Goal: Check status

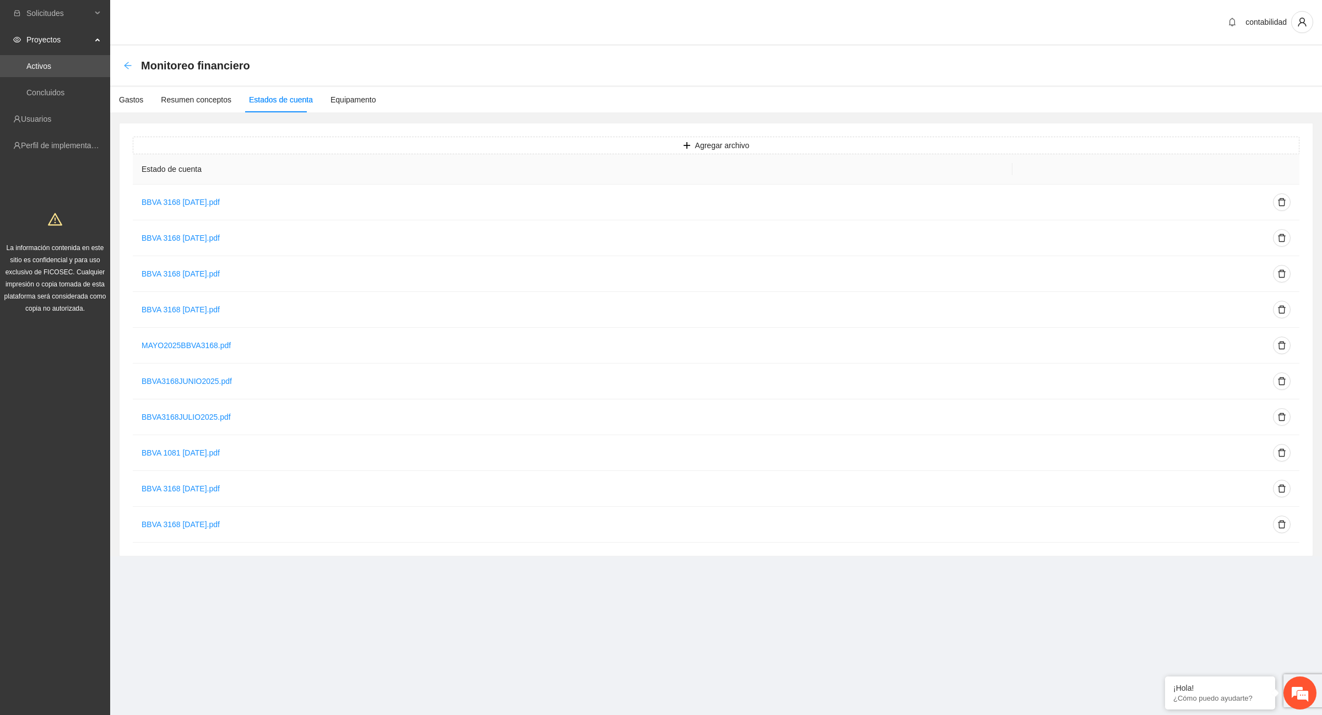
click at [131, 62] on icon "arrow-left" at bounding box center [127, 65] width 9 height 9
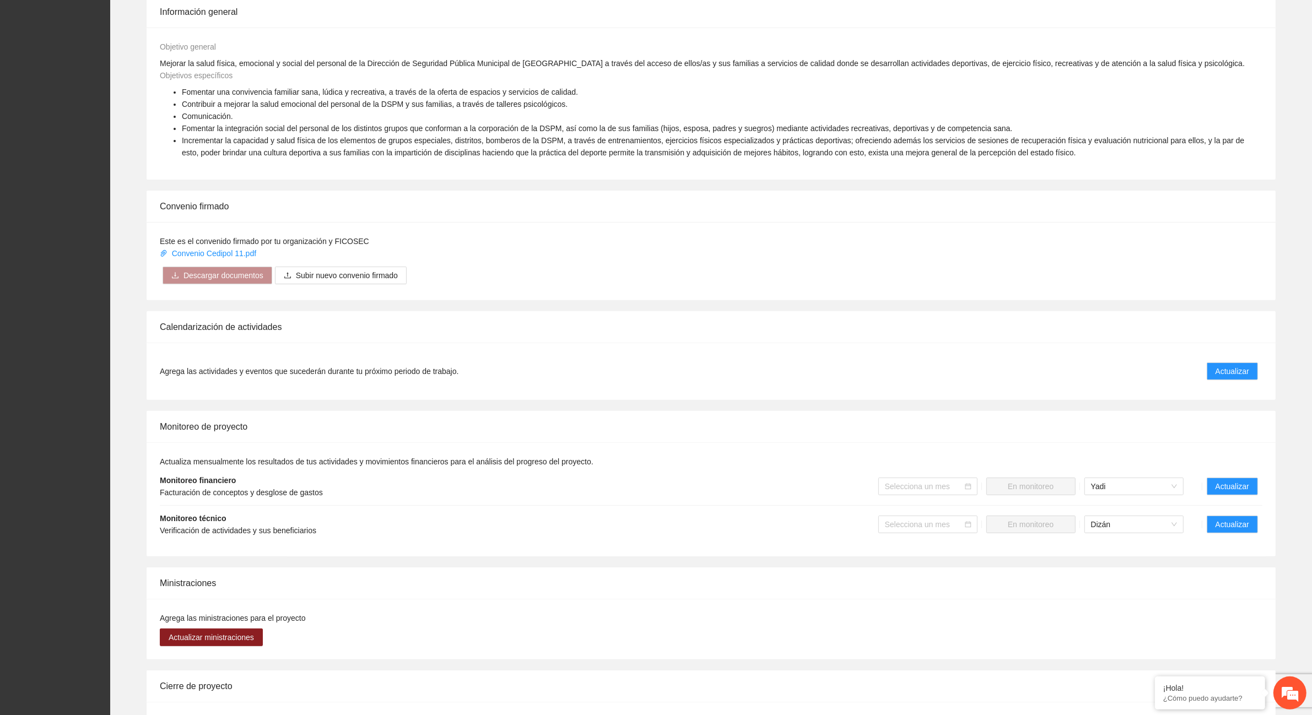
scroll to position [551, 0]
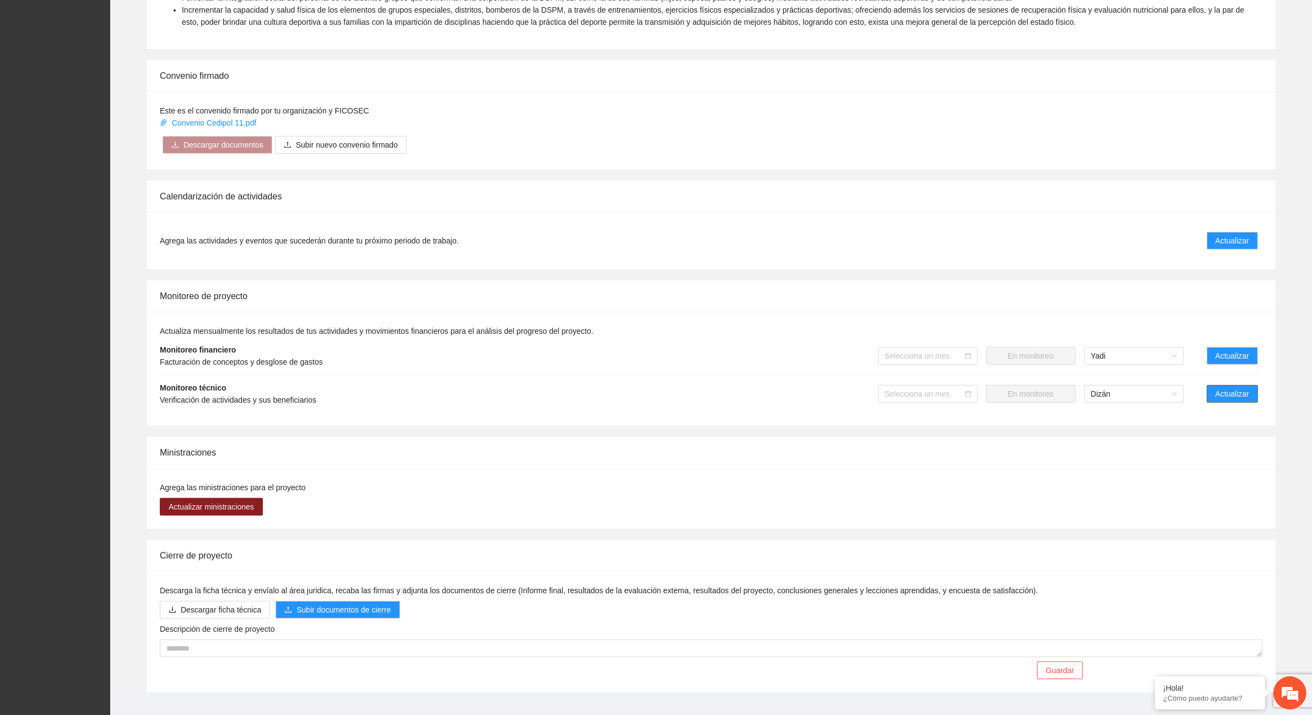
click at [1234, 394] on span "Actualizar" at bounding box center [1232, 394] width 34 height 12
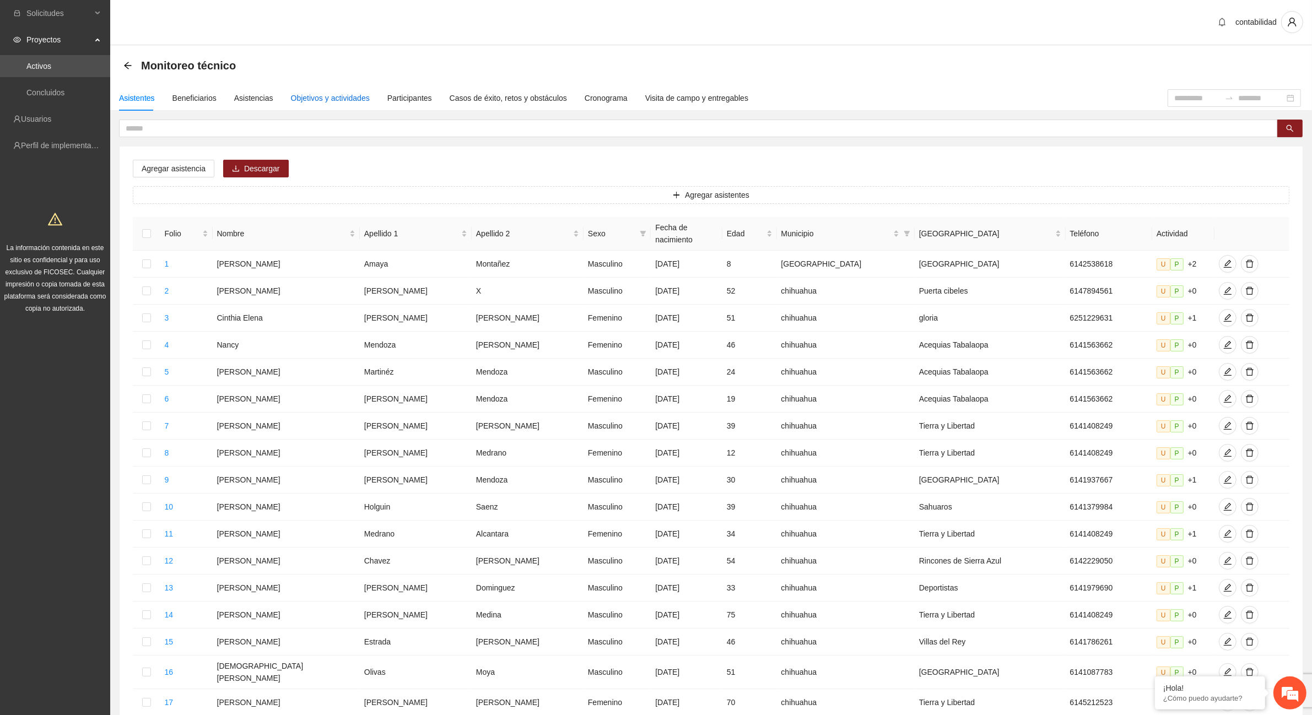
click at [318, 98] on div "Objetivos y actividades" at bounding box center [330, 98] width 79 height 12
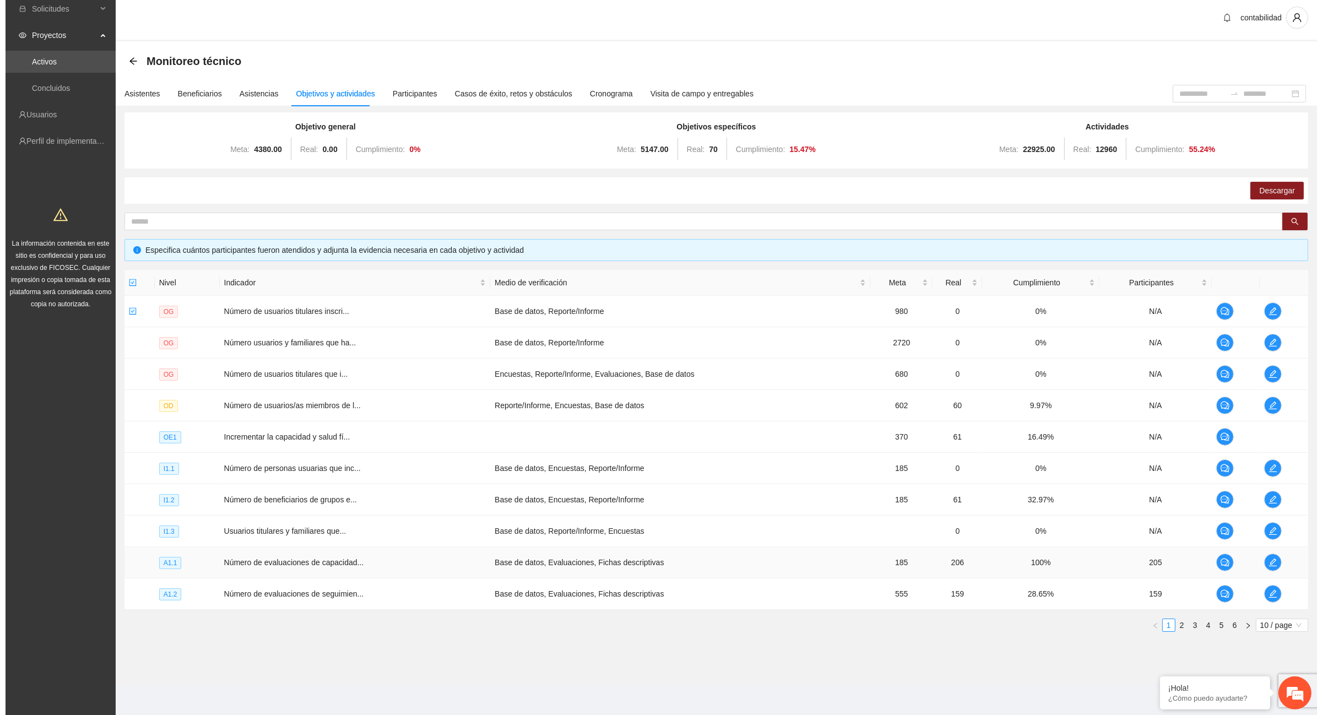
scroll to position [6, 0]
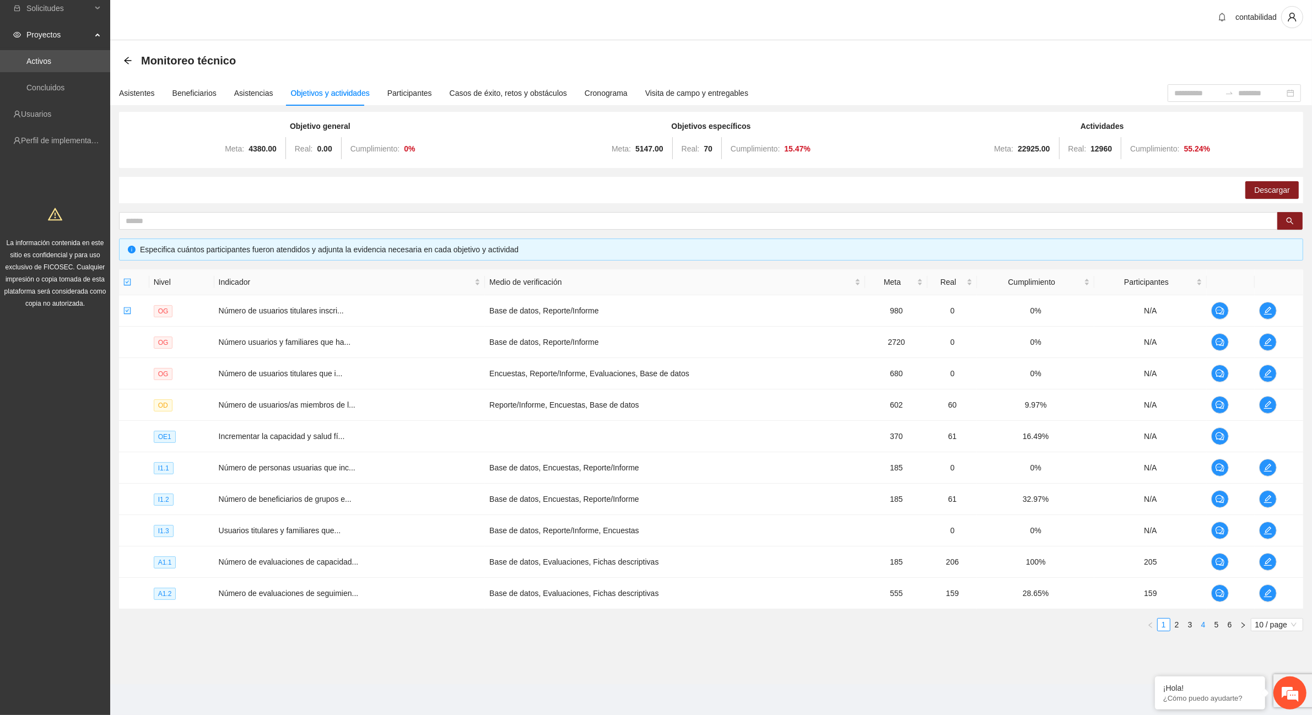
click at [1203, 623] on link "4" at bounding box center [1203, 625] width 12 height 12
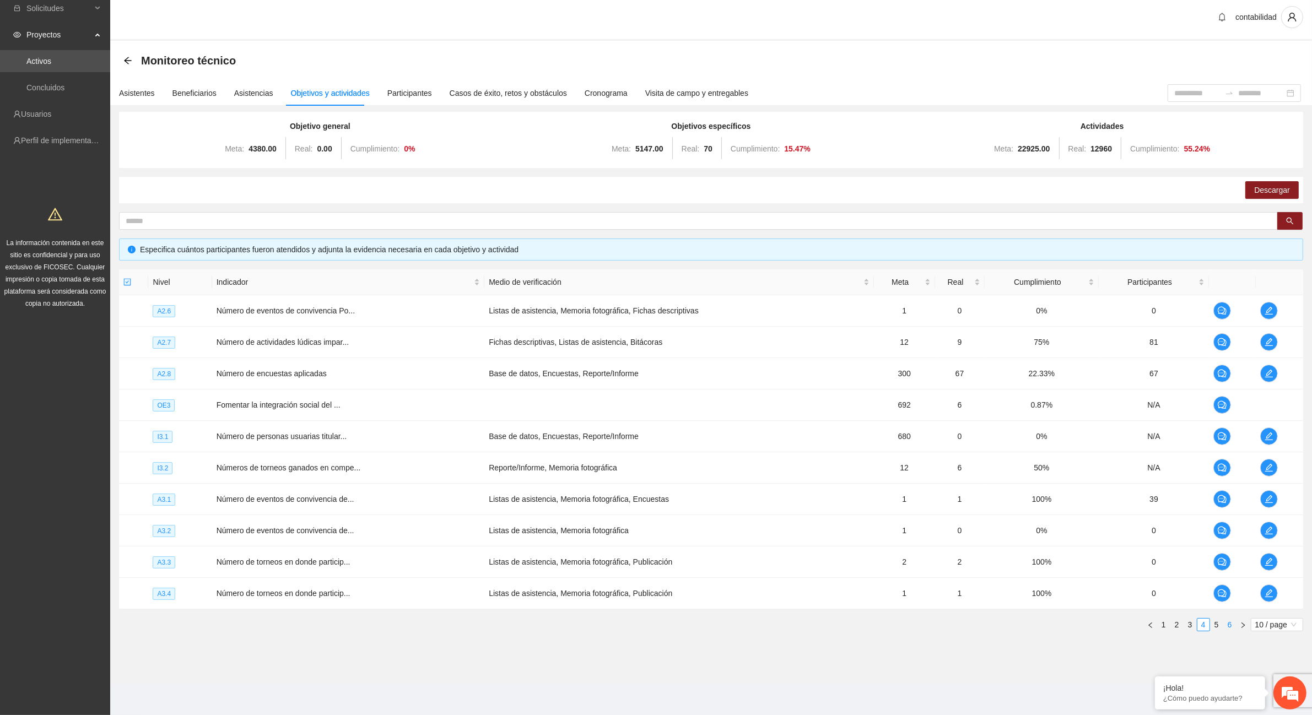
click at [1232, 627] on link "6" at bounding box center [1230, 625] width 12 height 12
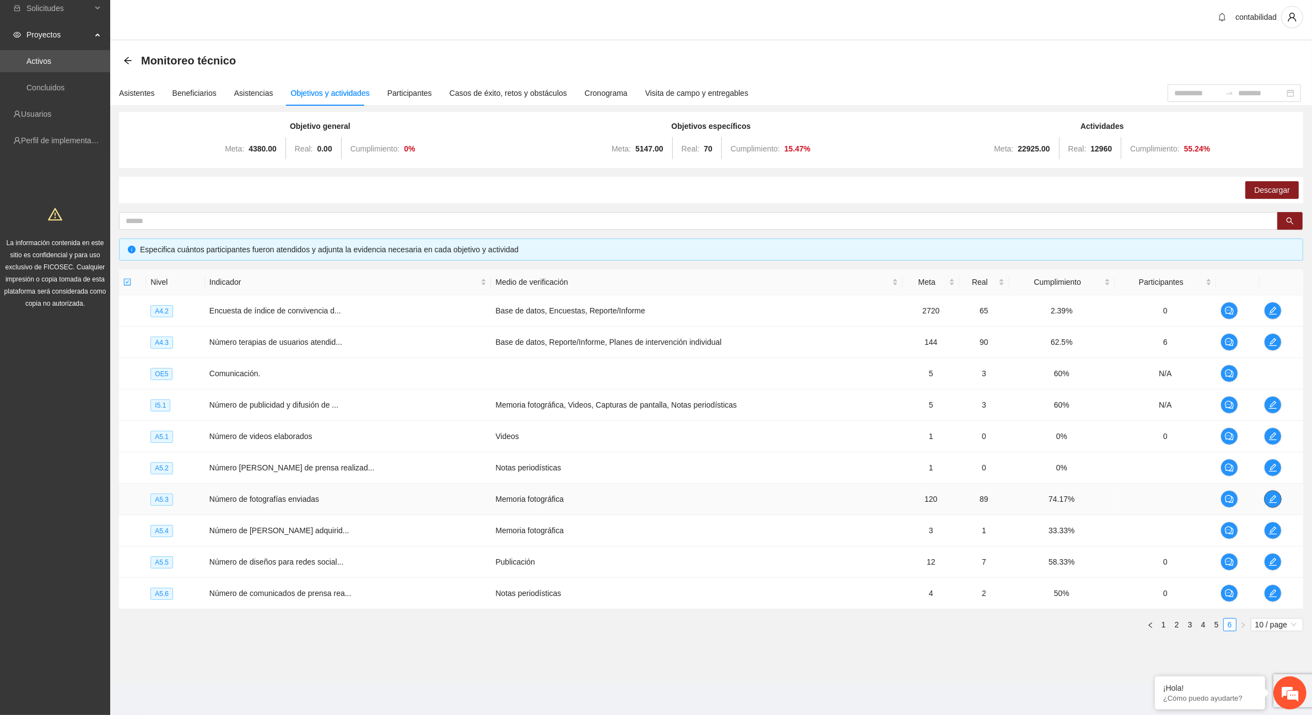
click at [1279, 495] on span "edit" at bounding box center [1272, 499] width 17 height 9
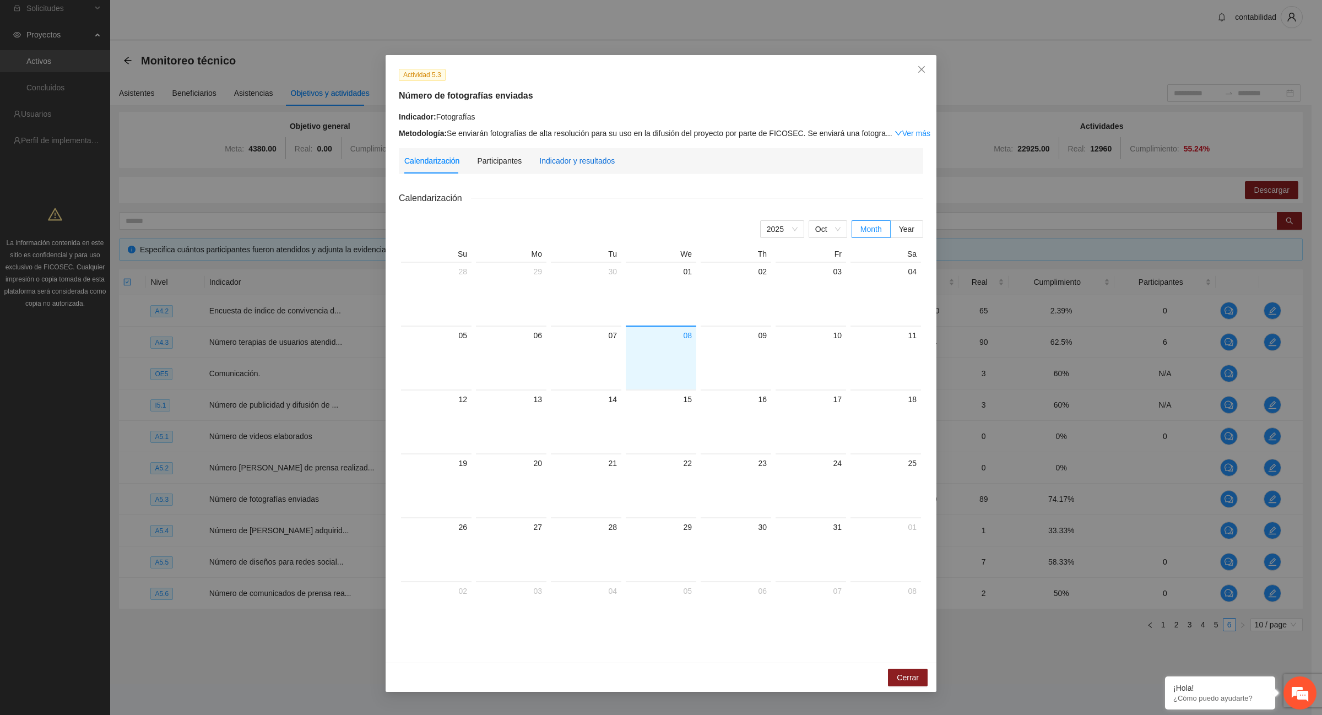
click at [553, 160] on div "Indicador y resultados" at bounding box center [576, 161] width 75 height 12
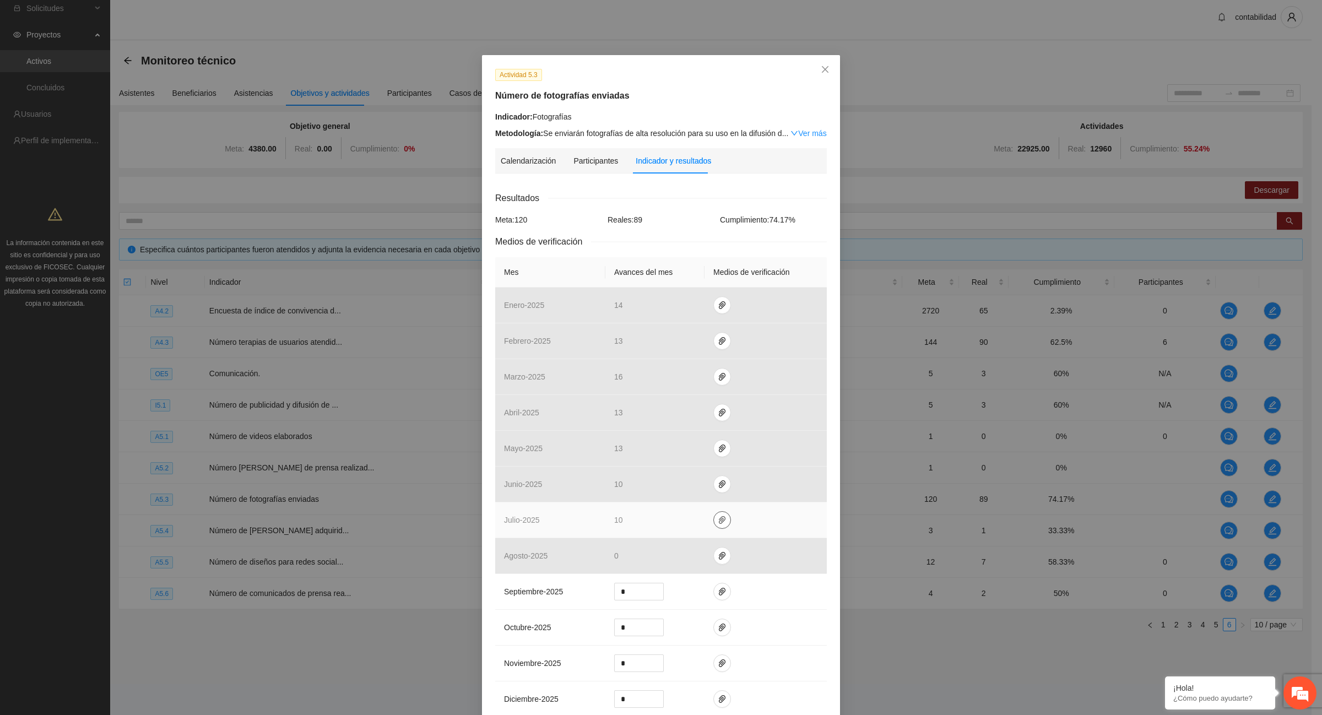
click at [718, 523] on icon "paper-clip" at bounding box center [722, 520] width 9 height 9
click at [688, 492] on link "Evidencias fotos.zip" at bounding box center [719, 490] width 158 height 12
click at [821, 77] on span "Close" at bounding box center [825, 70] width 30 height 30
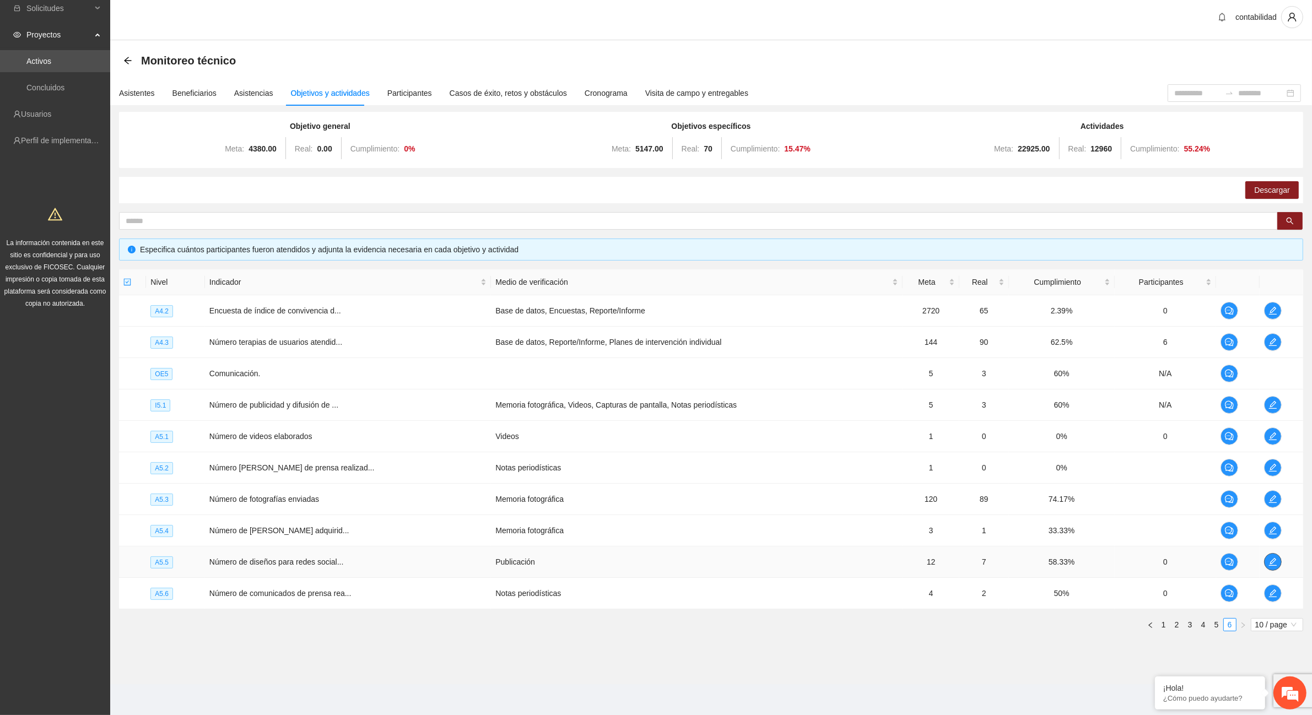
click at [1268, 562] on icon "edit" at bounding box center [1272, 562] width 9 height 9
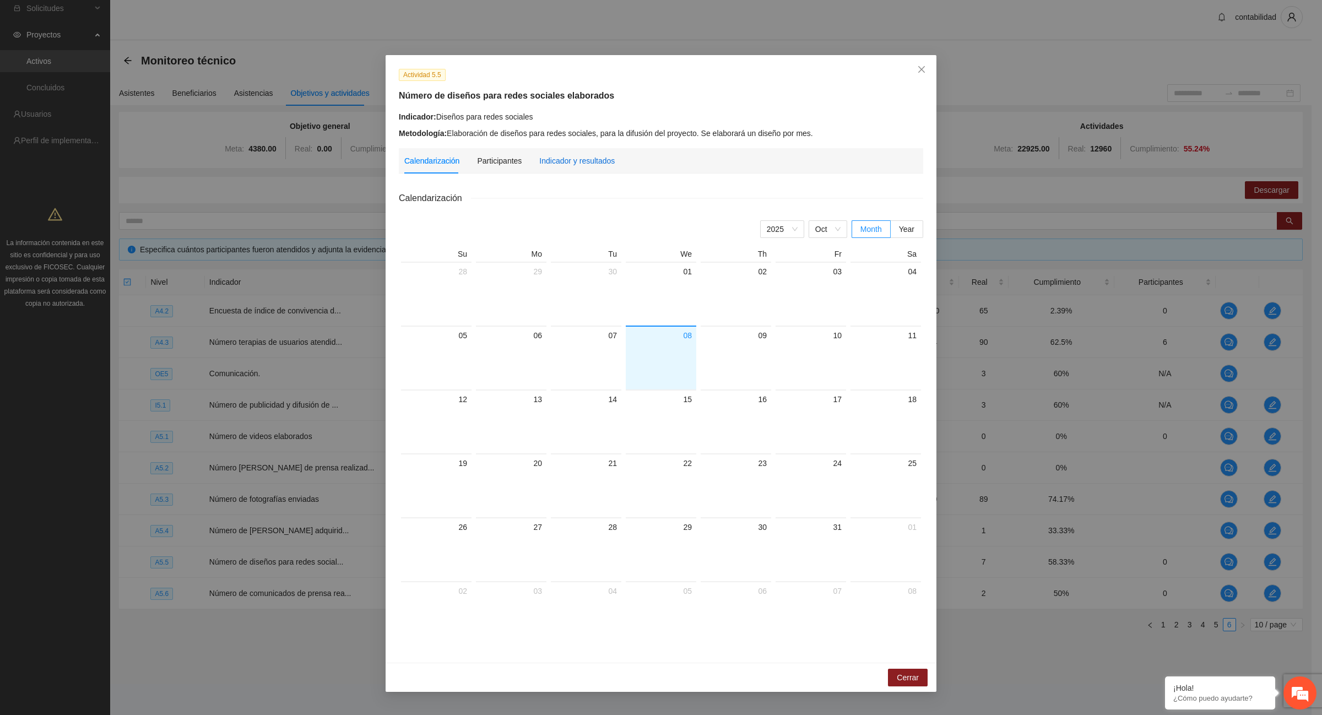
click at [566, 157] on div "Indicador y resultados" at bounding box center [576, 161] width 75 height 12
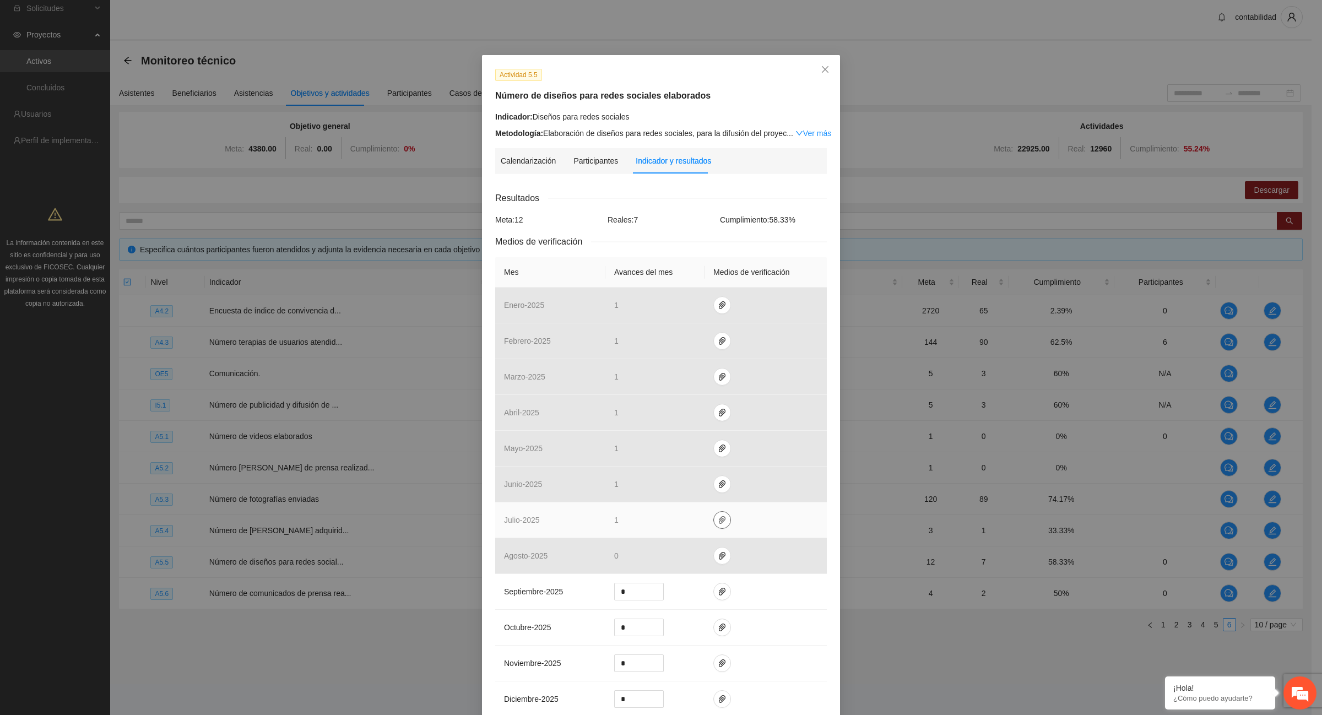
click at [720, 518] on span "paper-clip" at bounding box center [722, 520] width 17 height 9
click at [700, 491] on link "5.5 diseño para redes sociales [DATE].pdf" at bounding box center [719, 490] width 158 height 12
